Goal: Transaction & Acquisition: Purchase product/service

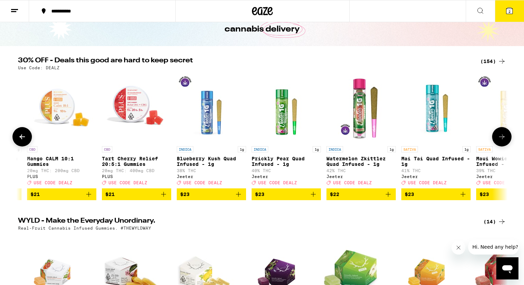
scroll to position [0, 4409]
